Goal: Transaction & Acquisition: Subscribe to service/newsletter

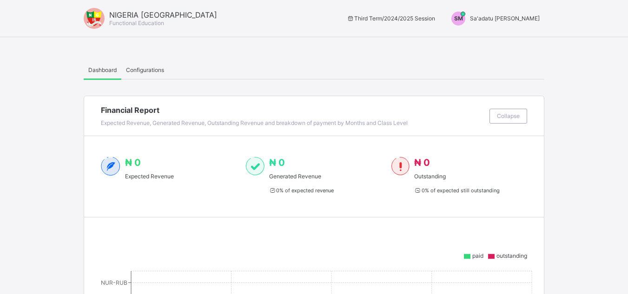
click at [526, 15] on span "Sa'adatu [PERSON_NAME]" at bounding box center [505, 18] width 70 height 7
click at [520, 42] on span "Switch to Admin View" at bounding box center [504, 39] width 71 height 11
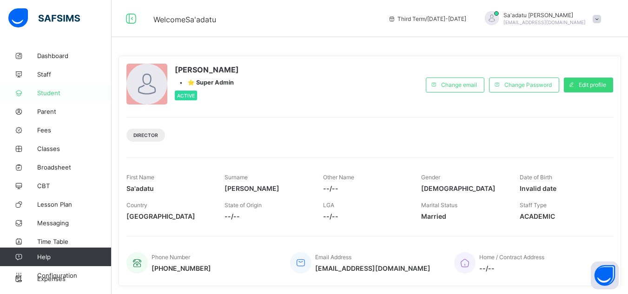
click at [44, 92] on span "Student" at bounding box center [74, 92] width 74 height 7
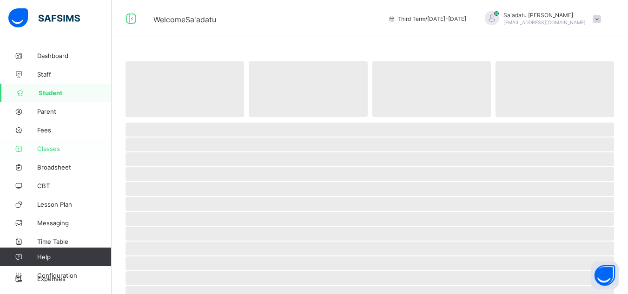
click at [54, 144] on link "Classes" at bounding box center [56, 148] width 112 height 19
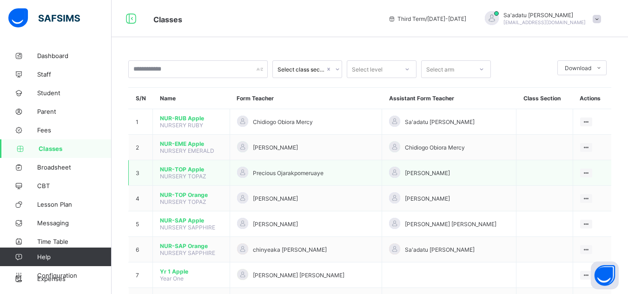
click at [186, 168] on span "NUR-TOP Apple" at bounding box center [191, 169] width 63 height 7
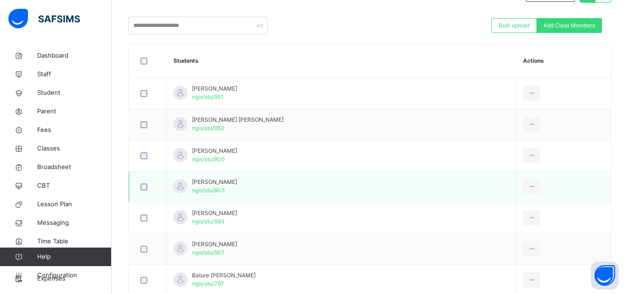
scroll to position [232, 0]
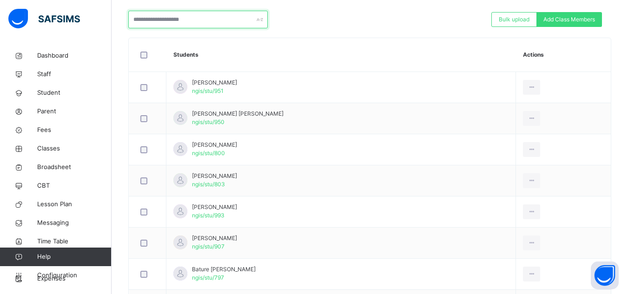
click at [180, 25] on input "text" at bounding box center [197, 20] width 139 height 18
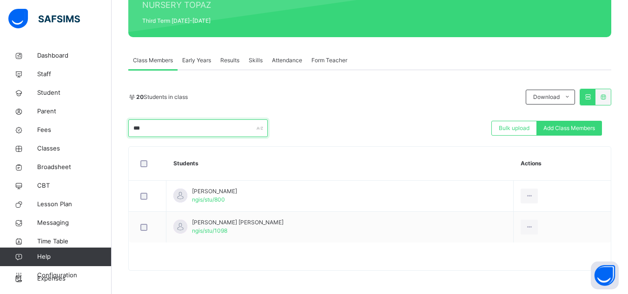
scroll to position [169, 0]
type input "*"
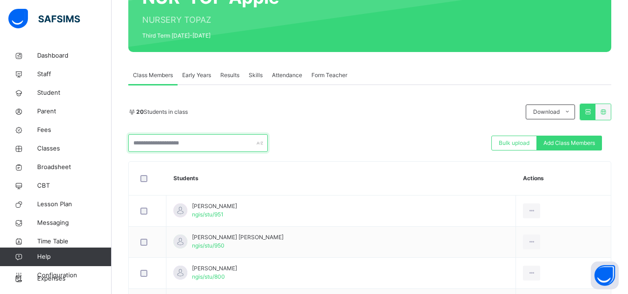
scroll to position [93, 0]
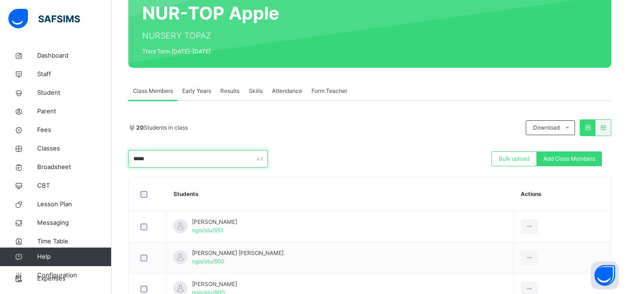
type input "******"
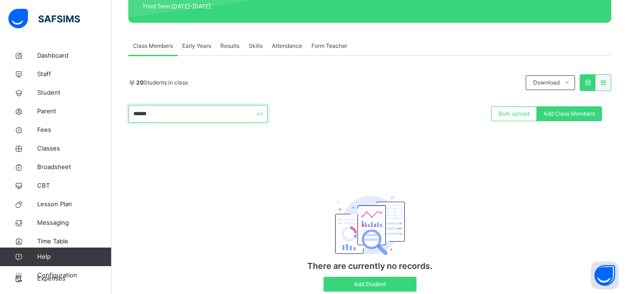
scroll to position [123, 0]
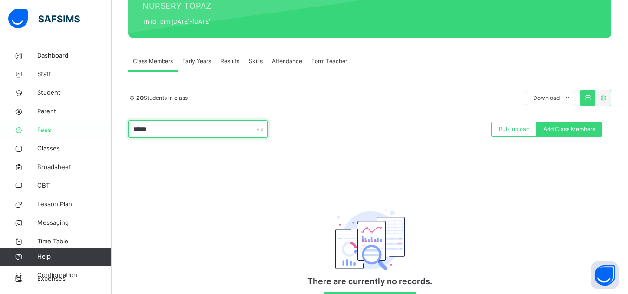
drag, startPoint x: 178, startPoint y: 126, endPoint x: 89, endPoint y: 130, distance: 89.8
click at [88, 131] on div "Class Arm Details Third Term / [DATE]-[DATE] Sa'adatu Muhammed [EMAIL_ADDRESS][…" at bounding box center [314, 108] width 628 height 462
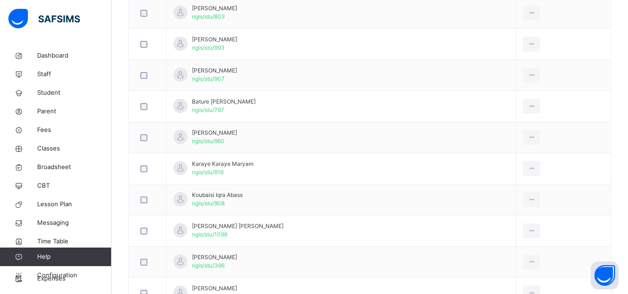
scroll to position [266, 0]
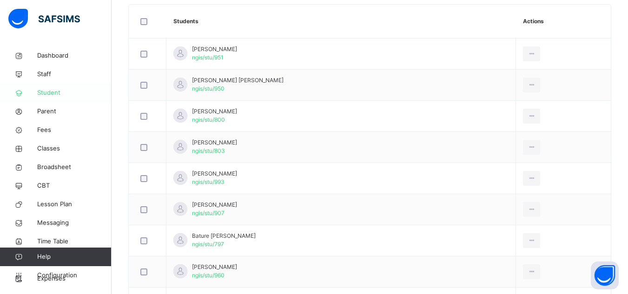
click at [53, 93] on span "Student" at bounding box center [74, 92] width 74 height 9
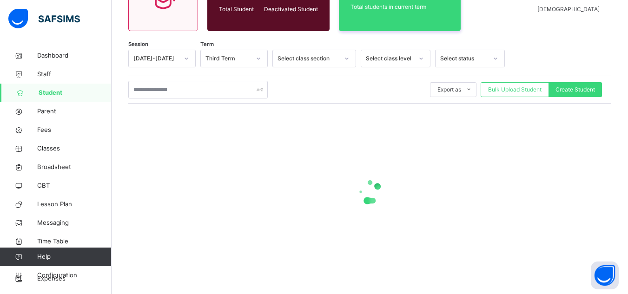
scroll to position [119, 0]
click at [213, 95] on input "text" at bounding box center [197, 90] width 139 height 18
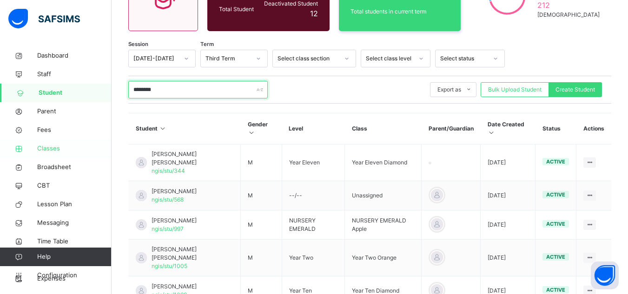
type input "********"
click at [53, 147] on span "Classes" at bounding box center [74, 148] width 74 height 9
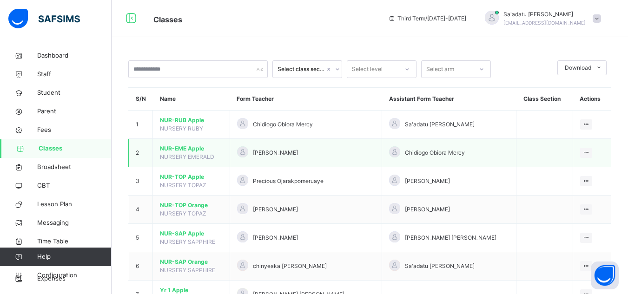
click at [190, 151] on span "NUR-EME Apple" at bounding box center [191, 149] width 63 height 8
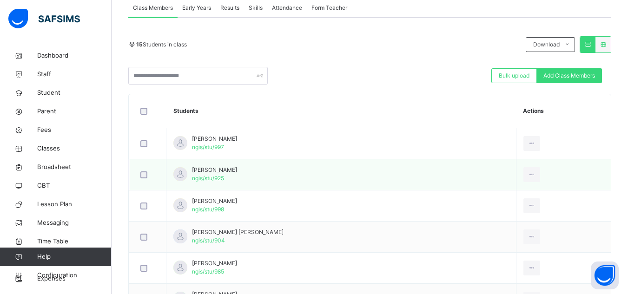
scroll to position [64, 0]
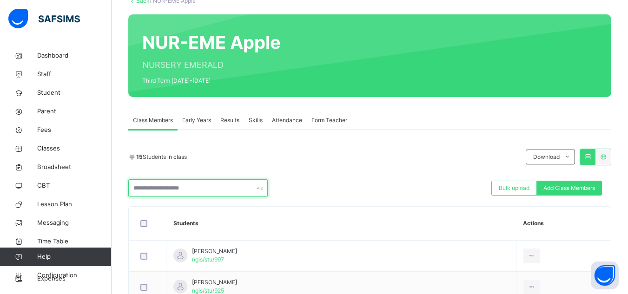
click at [210, 186] on input "text" at bounding box center [197, 188] width 139 height 18
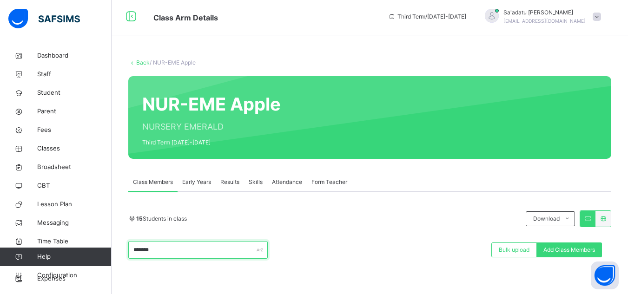
scroll to position [0, 0]
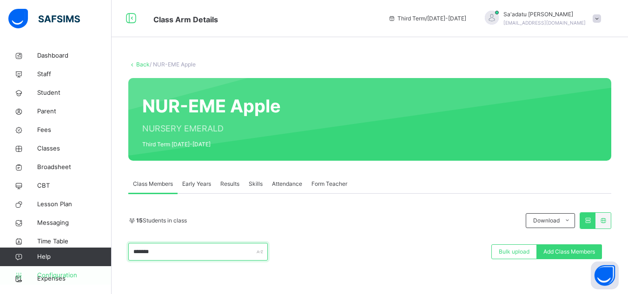
type input "*******"
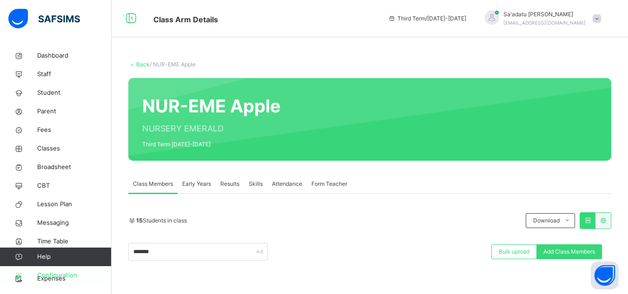
click at [52, 283] on link "Configuration" at bounding box center [55, 275] width 111 height 19
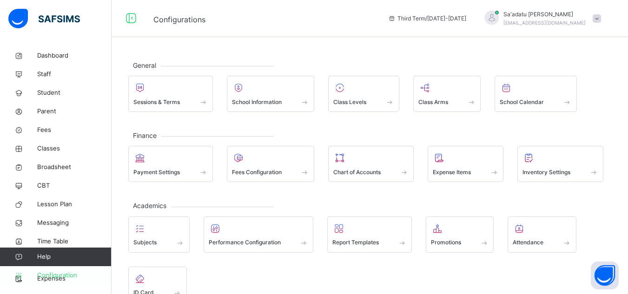
click at [60, 275] on span "Configuration" at bounding box center [74, 275] width 74 height 9
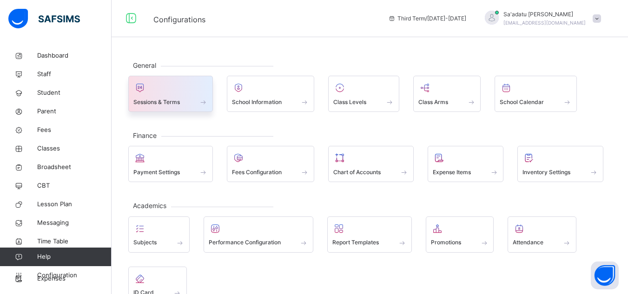
click at [160, 105] on span "Sessions & Terms" at bounding box center [156, 102] width 46 height 8
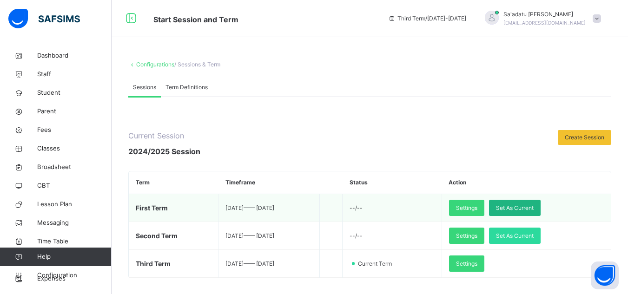
scroll to position [46, 0]
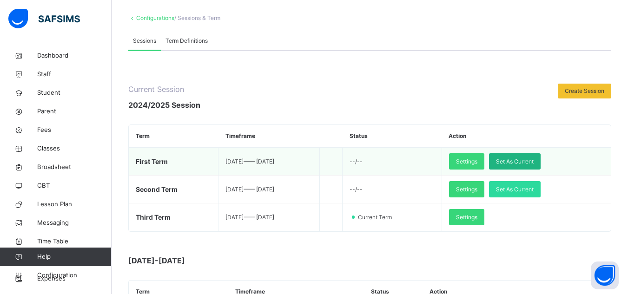
click at [534, 159] on span "Set As Current" at bounding box center [515, 162] width 38 height 8
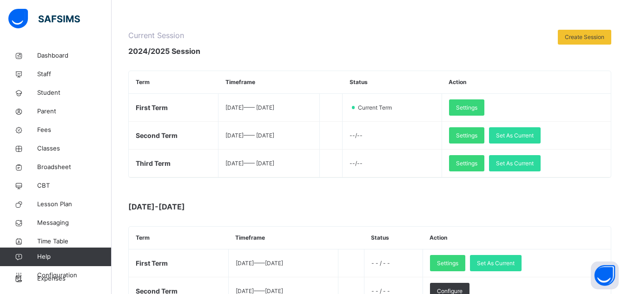
scroll to position [232, 0]
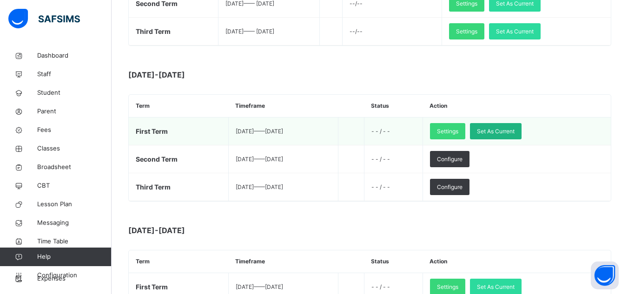
click at [507, 133] on span "Set As Current" at bounding box center [496, 131] width 38 height 8
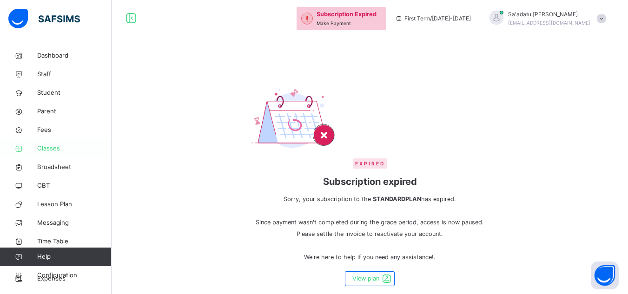
click at [54, 143] on link "Classes" at bounding box center [56, 148] width 112 height 19
click at [50, 148] on span "Classes" at bounding box center [74, 148] width 74 height 9
click at [54, 55] on span "Dashboard" at bounding box center [74, 55] width 74 height 9
click at [49, 74] on span "Staff" at bounding box center [74, 74] width 74 height 9
click at [54, 93] on span "Student" at bounding box center [74, 92] width 74 height 9
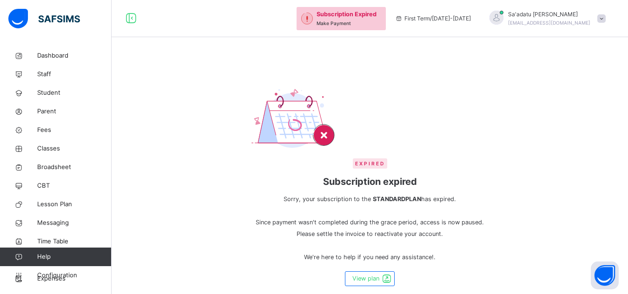
click at [546, 13] on span "Sa'adatu [PERSON_NAME]" at bounding box center [549, 14] width 82 height 8
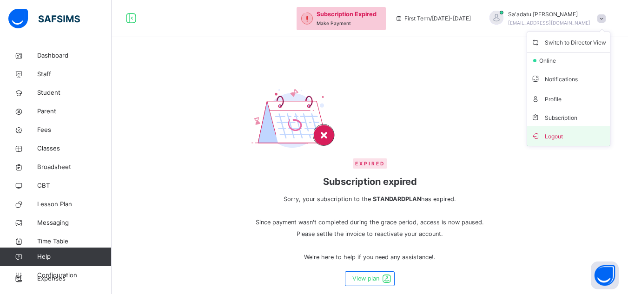
click at [567, 132] on span "Logout" at bounding box center [568, 136] width 75 height 13
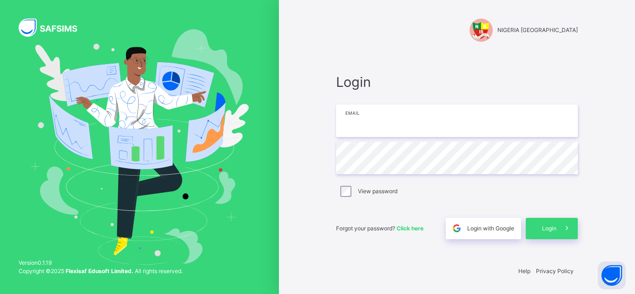
type input "**********"
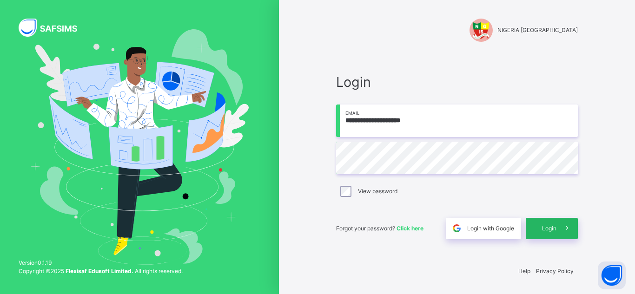
click at [556, 224] on span at bounding box center [566, 228] width 21 height 21
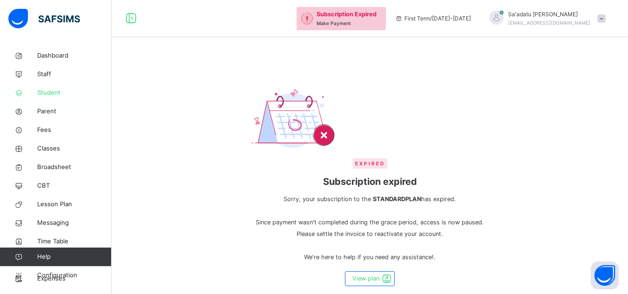
click at [46, 85] on link "Student" at bounding box center [56, 93] width 112 height 19
click at [56, 273] on span "Configuration" at bounding box center [74, 275] width 74 height 9
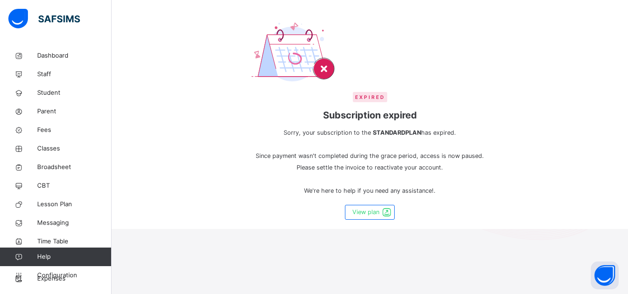
scroll to position [70, 0]
click at [371, 208] on span "View plan" at bounding box center [365, 212] width 27 height 9
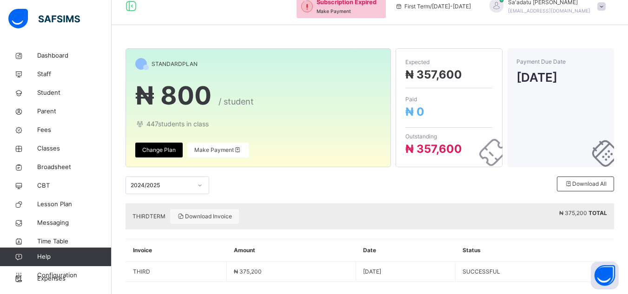
scroll to position [23, 0]
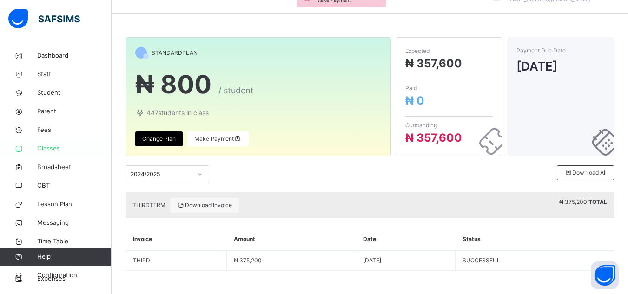
click at [47, 149] on span "Classes" at bounding box center [74, 148] width 74 height 9
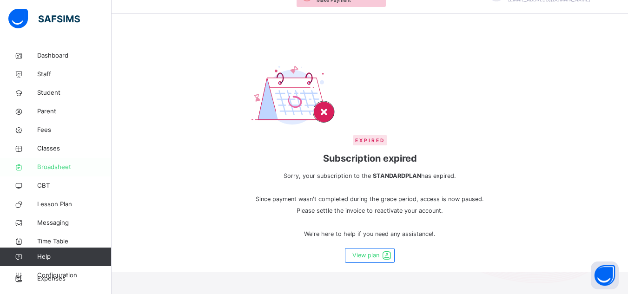
click at [62, 171] on span "Broadsheet" at bounding box center [74, 167] width 74 height 9
click at [45, 185] on span "CBT" at bounding box center [74, 185] width 74 height 9
click at [56, 204] on span "Lesson Plan" at bounding box center [74, 204] width 74 height 9
click at [56, 220] on span "Messaging" at bounding box center [74, 222] width 74 height 9
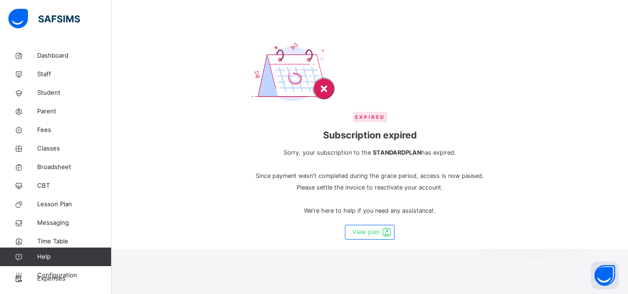
scroll to position [70, 0]
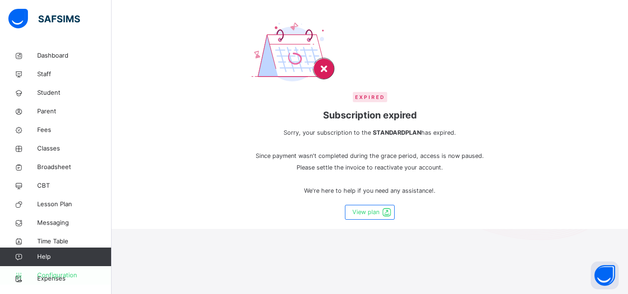
click at [76, 274] on span "Configuration" at bounding box center [74, 275] width 74 height 9
click at [66, 275] on span "Configuration" at bounding box center [74, 275] width 74 height 9
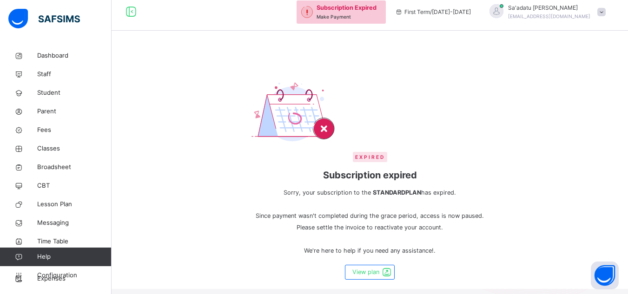
scroll to position [70, 0]
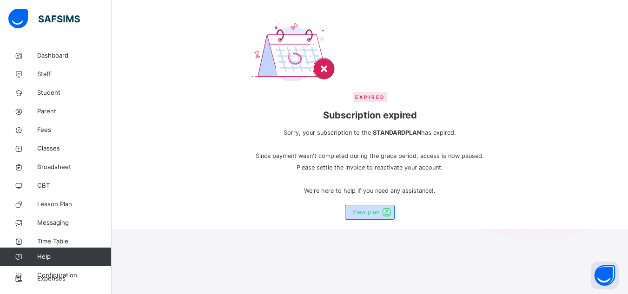
click at [359, 208] on span "View plan" at bounding box center [365, 212] width 27 height 9
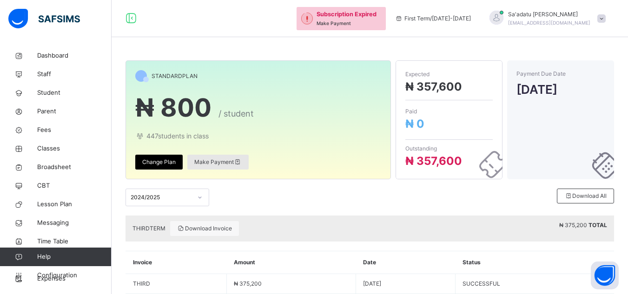
click at [223, 160] on span "Make Payment" at bounding box center [217, 162] width 47 height 8
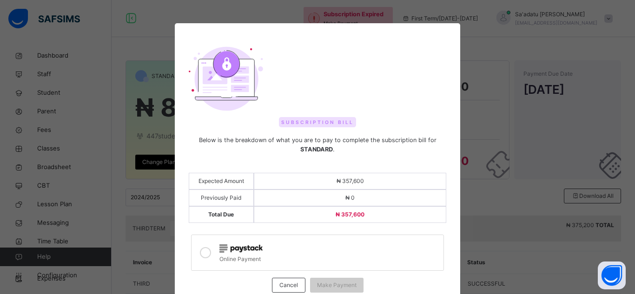
scroll to position [46, 0]
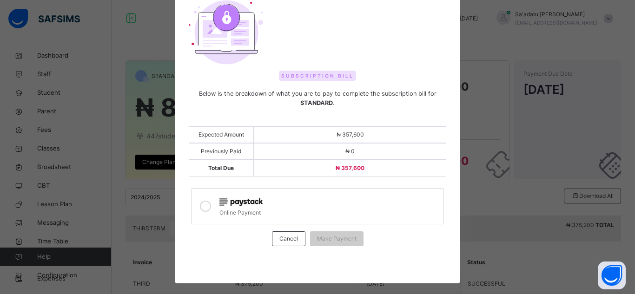
drag, startPoint x: 204, startPoint y: 201, endPoint x: 317, endPoint y: 219, distance: 115.3
click at [210, 202] on div at bounding box center [205, 206] width 19 height 21
click at [321, 234] on div "Make Payment" at bounding box center [336, 238] width 53 height 15
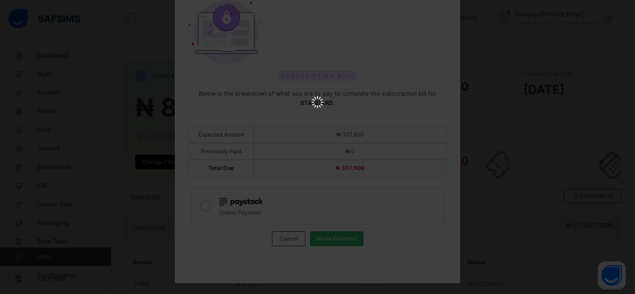
scroll to position [0, 0]
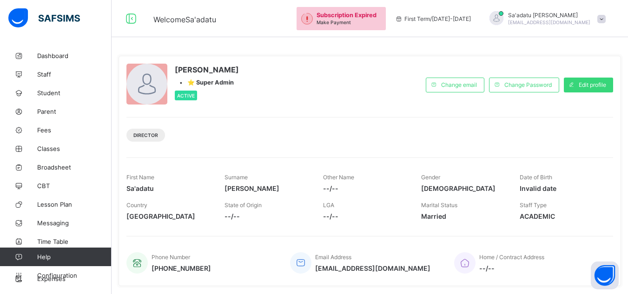
scroll to position [13, 0]
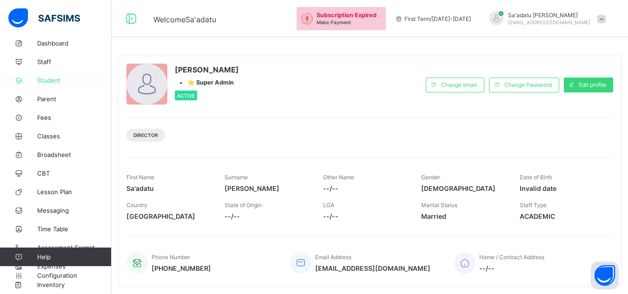
click at [50, 84] on link "Student" at bounding box center [56, 80] width 112 height 19
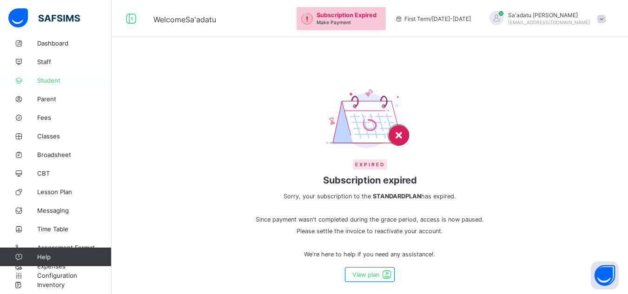
click at [48, 79] on span "Student" at bounding box center [74, 80] width 74 height 7
click at [47, 135] on span "Classes" at bounding box center [74, 135] width 74 height 7
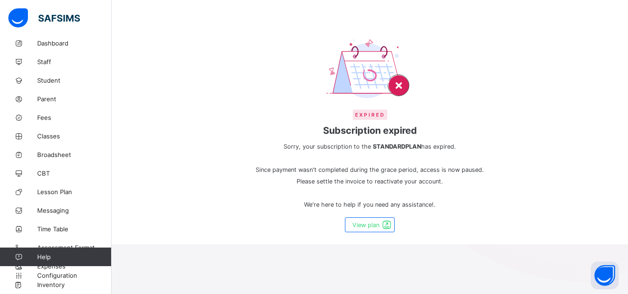
scroll to position [96, 0]
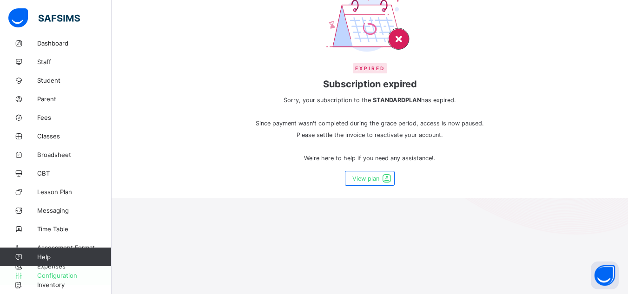
click at [53, 283] on link "Configuration" at bounding box center [55, 275] width 111 height 19
click at [56, 265] on link "Help" at bounding box center [55, 257] width 111 height 19
click at [61, 245] on span "Assessment Format" at bounding box center [74, 247] width 74 height 7
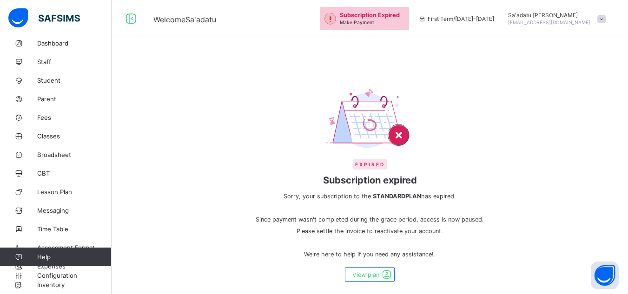
click at [374, 20] on span "Make Payment" at bounding box center [357, 23] width 34 height 6
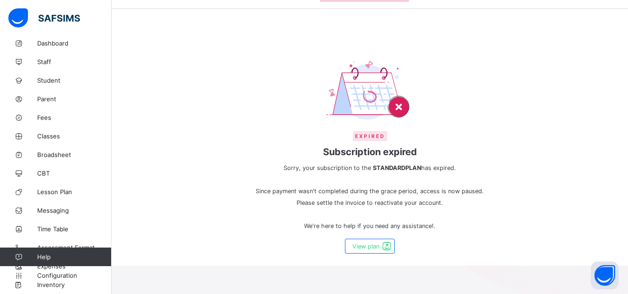
scroll to position [96, 0]
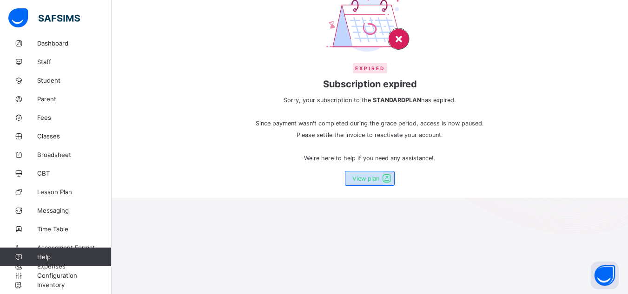
click at [389, 178] on span at bounding box center [386, 178] width 13 height 11
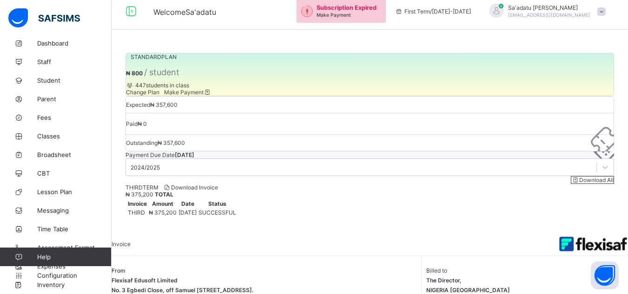
scroll to position [11, 0]
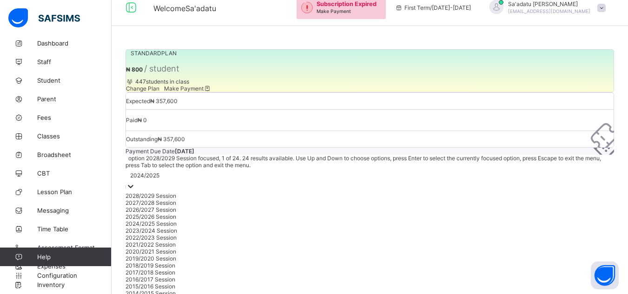
click at [159, 173] on div "2024/2025" at bounding box center [144, 175] width 29 height 7
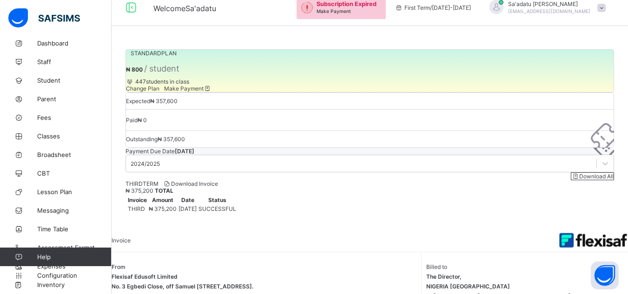
click at [189, 85] on span "447 students in class" at bounding box center [157, 81] width 63 height 7
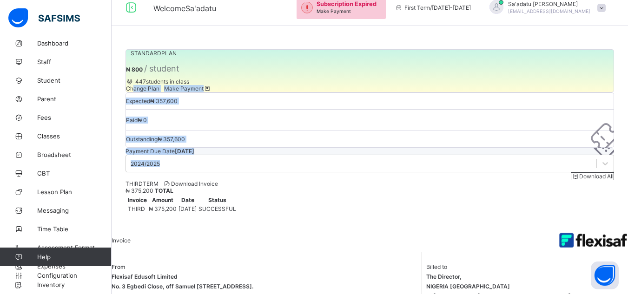
drag, startPoint x: 151, startPoint y: 140, endPoint x: 245, endPoint y: 179, distance: 102.5
click at [245, 179] on div "STANDARD PLAN ₦ 800 / student 447 students in class Change Plan Make Payment Ex…" at bounding box center [370, 131] width 516 height 193
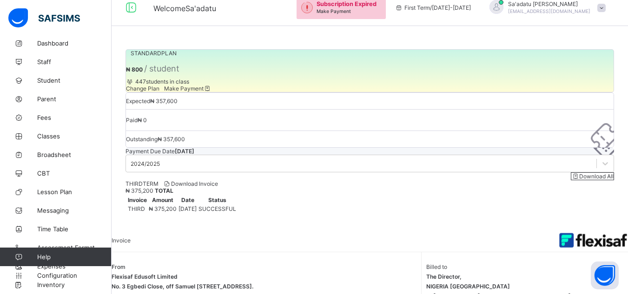
click at [189, 85] on span at bounding box center [189, 81] width 0 height 7
click at [203, 187] on span "Download Invoice" at bounding box center [190, 183] width 55 height 7
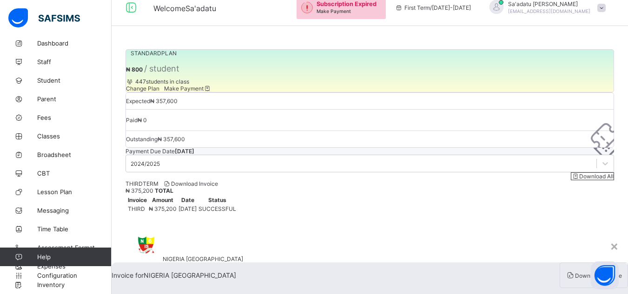
scroll to position [0, 0]
click at [610, 238] on div "×" at bounding box center [614, 246] width 9 height 16
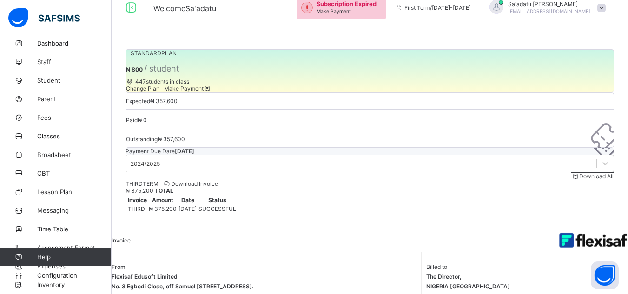
click at [218, 187] on span "Download Invoice" at bounding box center [190, 183] width 55 height 7
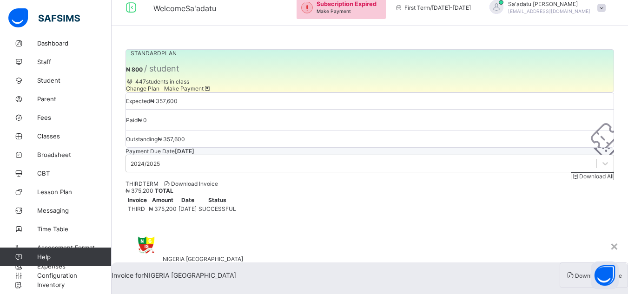
scroll to position [86, 0]
click at [575, 272] on span "Download invoice" at bounding box center [598, 275] width 47 height 7
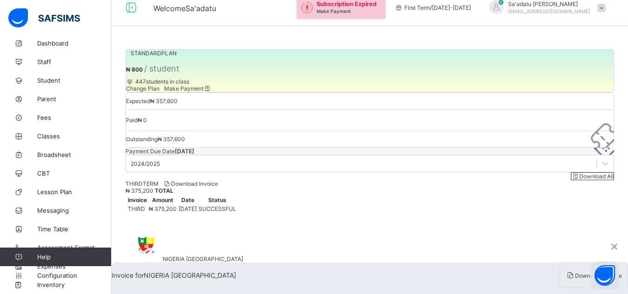
click at [575, 272] on span "Download invoice" at bounding box center [598, 275] width 47 height 7
drag, startPoint x: 390, startPoint y: 32, endPoint x: 375, endPoint y: 34, distance: 16.0
click at [575, 272] on span "Download invoice" at bounding box center [598, 275] width 47 height 7
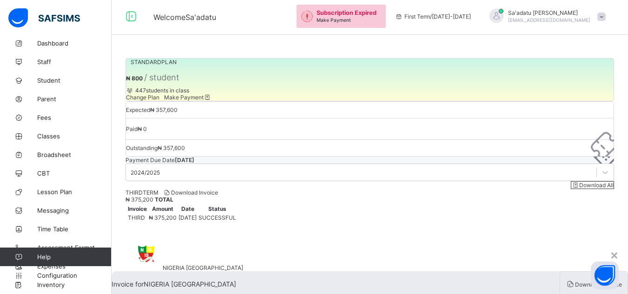
scroll to position [0, 0]
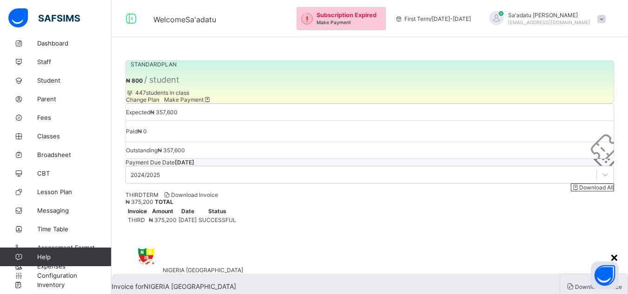
click at [610, 249] on div "×" at bounding box center [614, 257] width 9 height 16
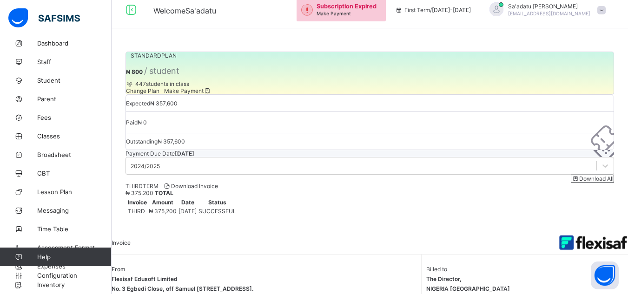
scroll to position [11, 0]
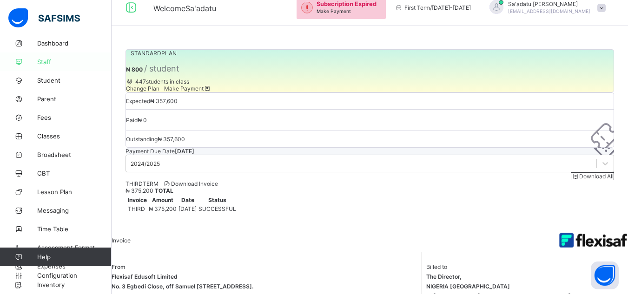
click at [54, 58] on span "Staff" at bounding box center [74, 61] width 74 height 7
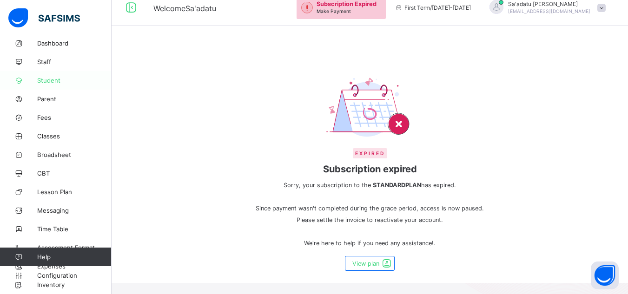
click at [49, 78] on span "Student" at bounding box center [74, 80] width 74 height 7
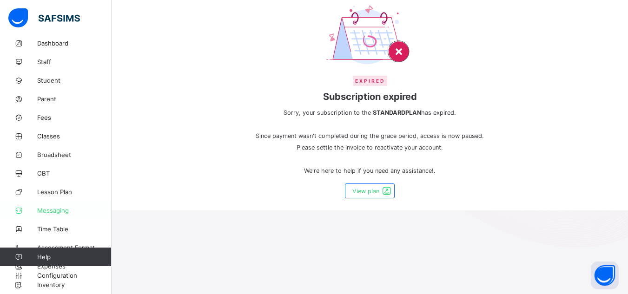
scroll to position [96, 0]
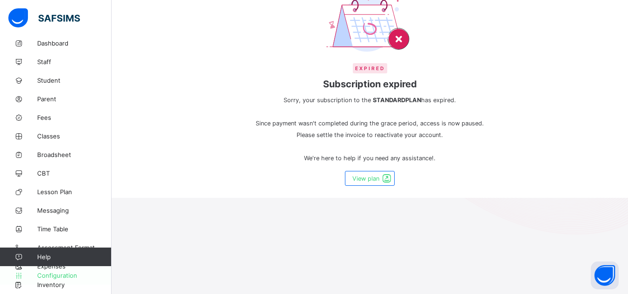
click at [53, 281] on link "Configuration" at bounding box center [55, 275] width 111 height 19
click at [55, 288] on span "Inventory" at bounding box center [74, 284] width 74 height 7
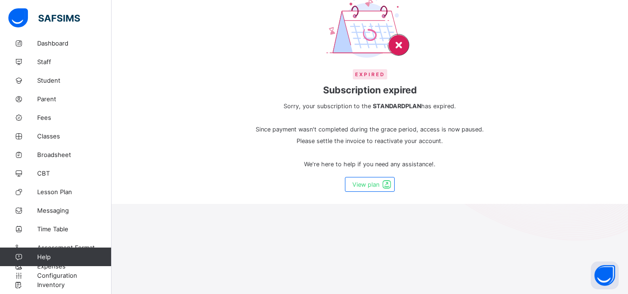
scroll to position [93, 0]
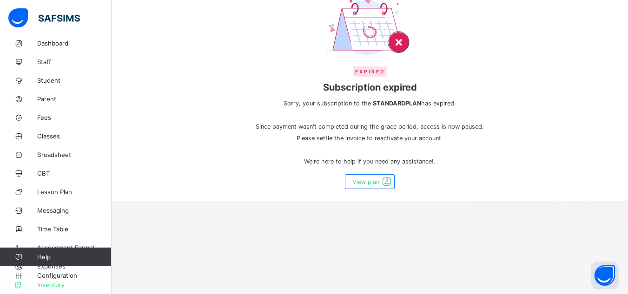
click at [58, 285] on span "Inventory" at bounding box center [74, 284] width 74 height 7
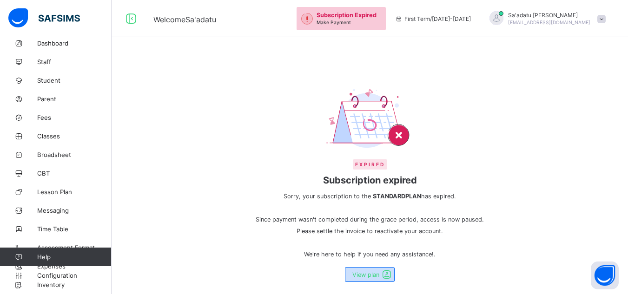
click at [364, 271] on span "View plan" at bounding box center [365, 274] width 27 height 7
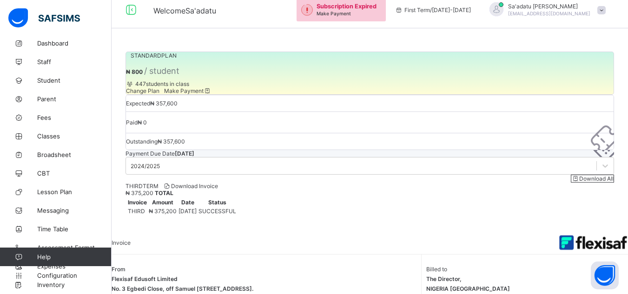
scroll to position [11, 0]
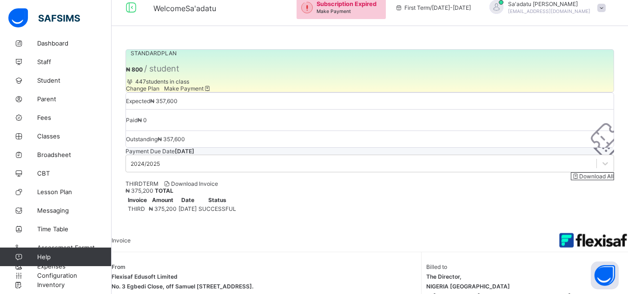
click at [134, 85] on icon at bounding box center [130, 81] width 8 height 7
click at [199, 180] on div "2024/2025 Download All" at bounding box center [369, 168] width 488 height 26
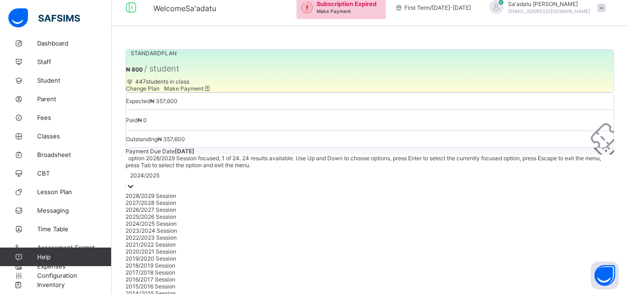
click at [179, 73] on span "₦ 800 / student" at bounding box center [152, 69] width 53 height 7
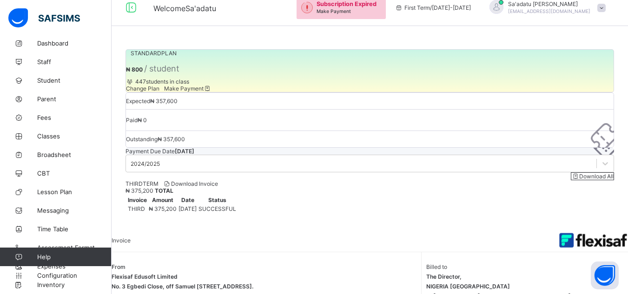
click at [351, 10] on span "Make Payment" at bounding box center [333, 11] width 34 height 6
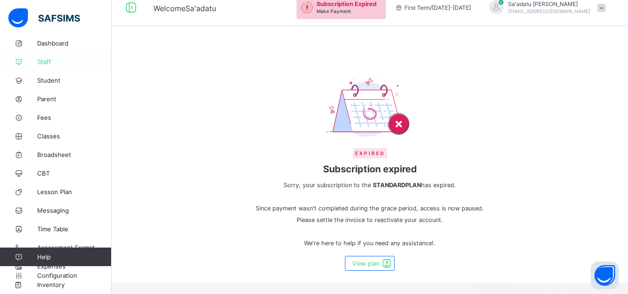
click at [50, 61] on span "Staff" at bounding box center [74, 61] width 74 height 7
click at [53, 79] on span "Student" at bounding box center [74, 80] width 74 height 7
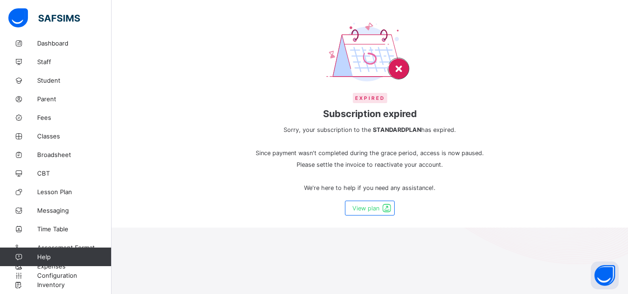
scroll to position [50, 0]
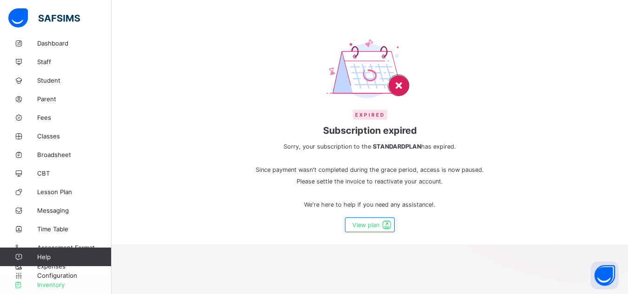
click at [57, 285] on span "Inventory" at bounding box center [74, 284] width 74 height 7
click at [60, 13] on img at bounding box center [44, 18] width 72 height 20
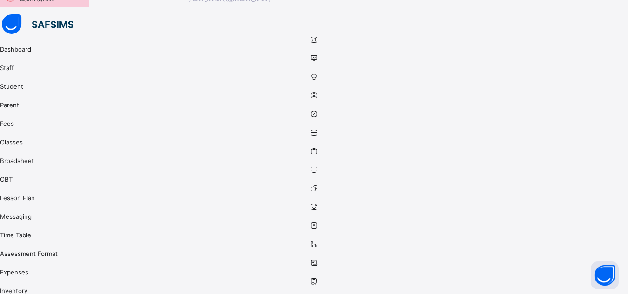
click at [17, 43] on icon at bounding box center [314, 39] width 628 height 7
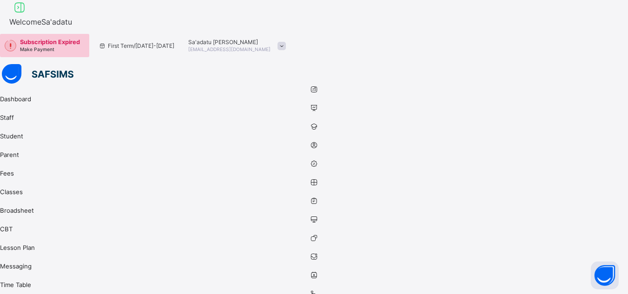
click at [19, 86] on icon at bounding box center [314, 89] width 628 height 7
click at [2, 64] on img at bounding box center [38, 74] width 72 height 20
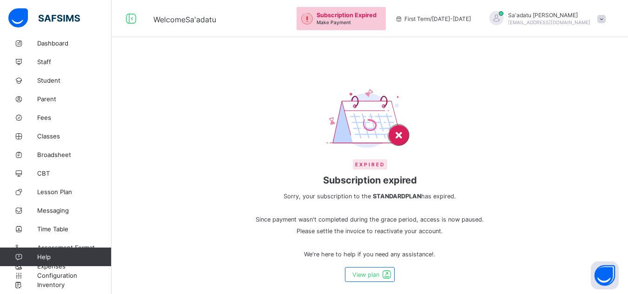
click at [374, 15] on span "Subscription Expired" at bounding box center [346, 15] width 60 height 7
click at [365, 19] on div "Subscription Expired Make Payment" at bounding box center [348, 19] width 65 height 14
click at [376, 17] on span "Subscription Expired" at bounding box center [346, 15] width 60 height 7
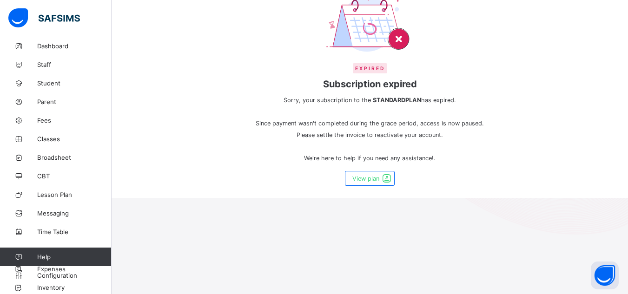
scroll to position [13, 0]
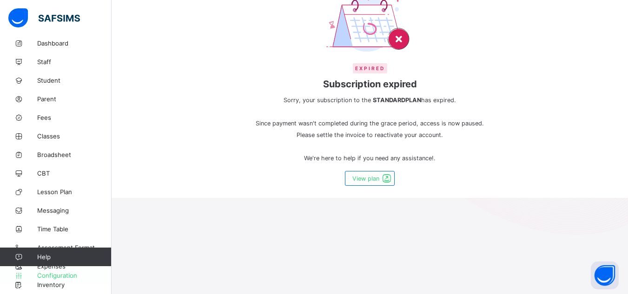
click at [57, 268] on link "Configuration" at bounding box center [55, 275] width 111 height 19
click at [373, 175] on span "View plan" at bounding box center [365, 178] width 27 height 7
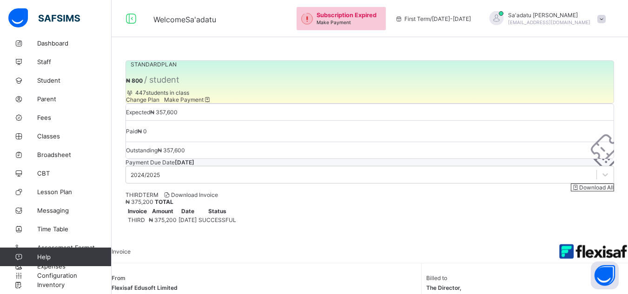
click at [211, 103] on span "Make Payment" at bounding box center [187, 99] width 47 height 7
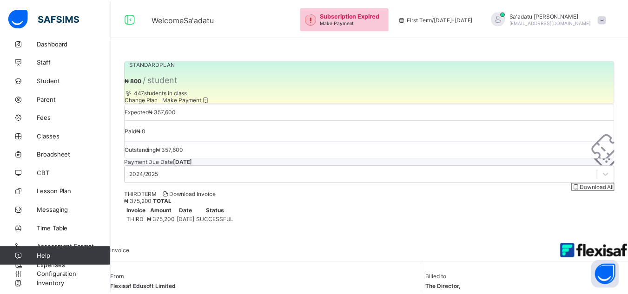
scroll to position [55, 0]
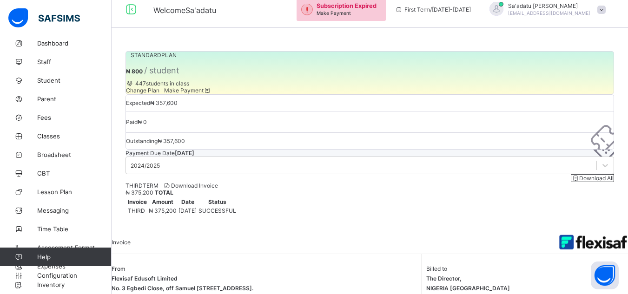
scroll to position [11, 0]
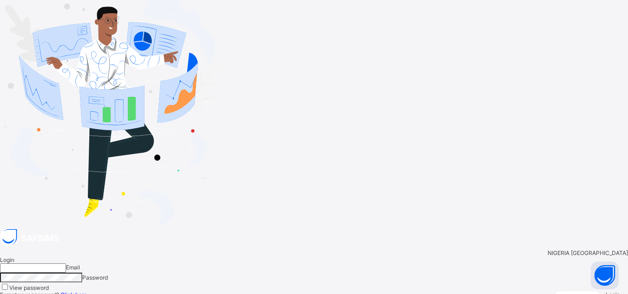
type input "**********"
